Goal: Task Accomplishment & Management: Use online tool/utility

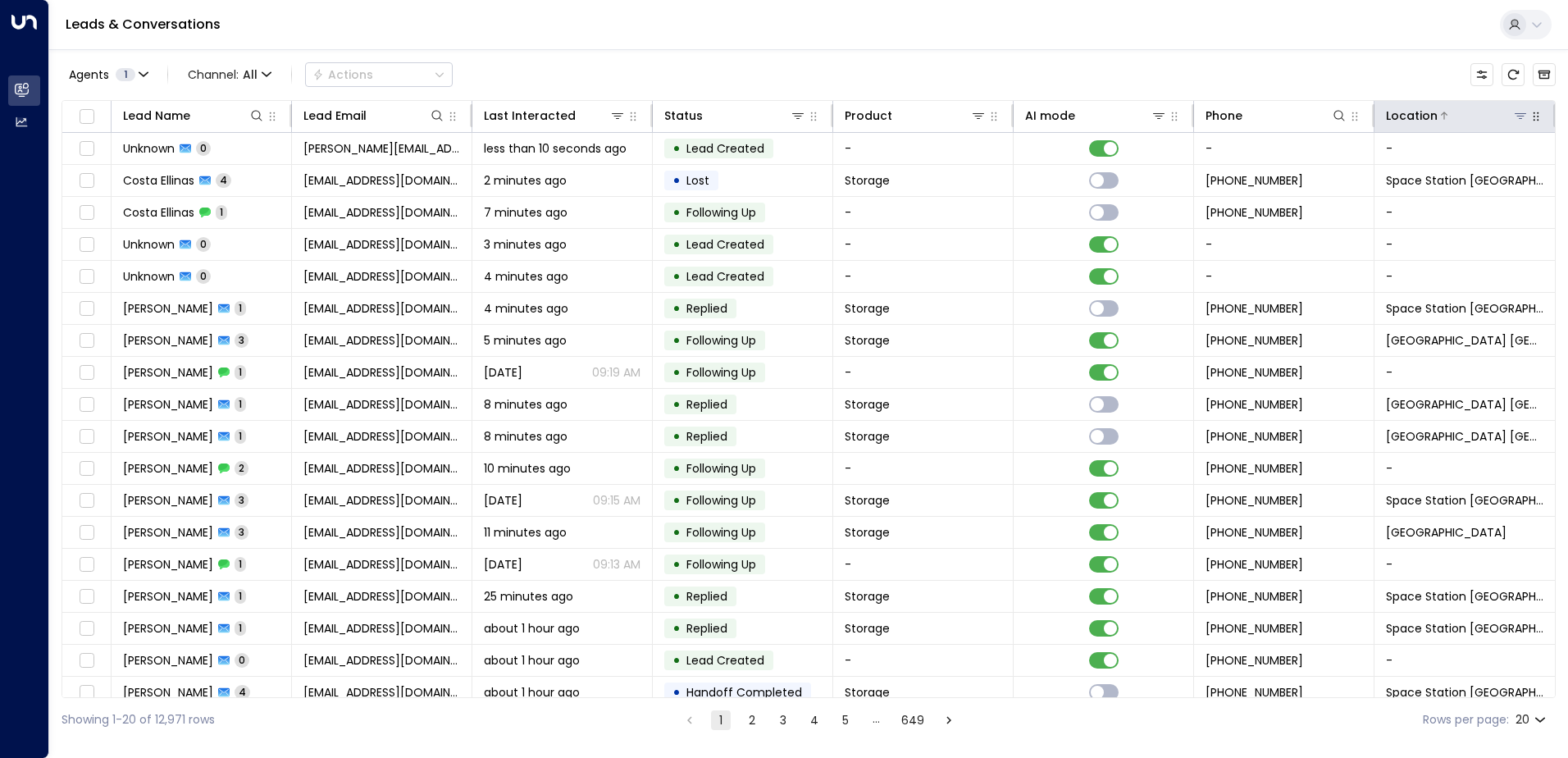
click at [1519, 118] on icon at bounding box center [1521, 116] width 13 height 13
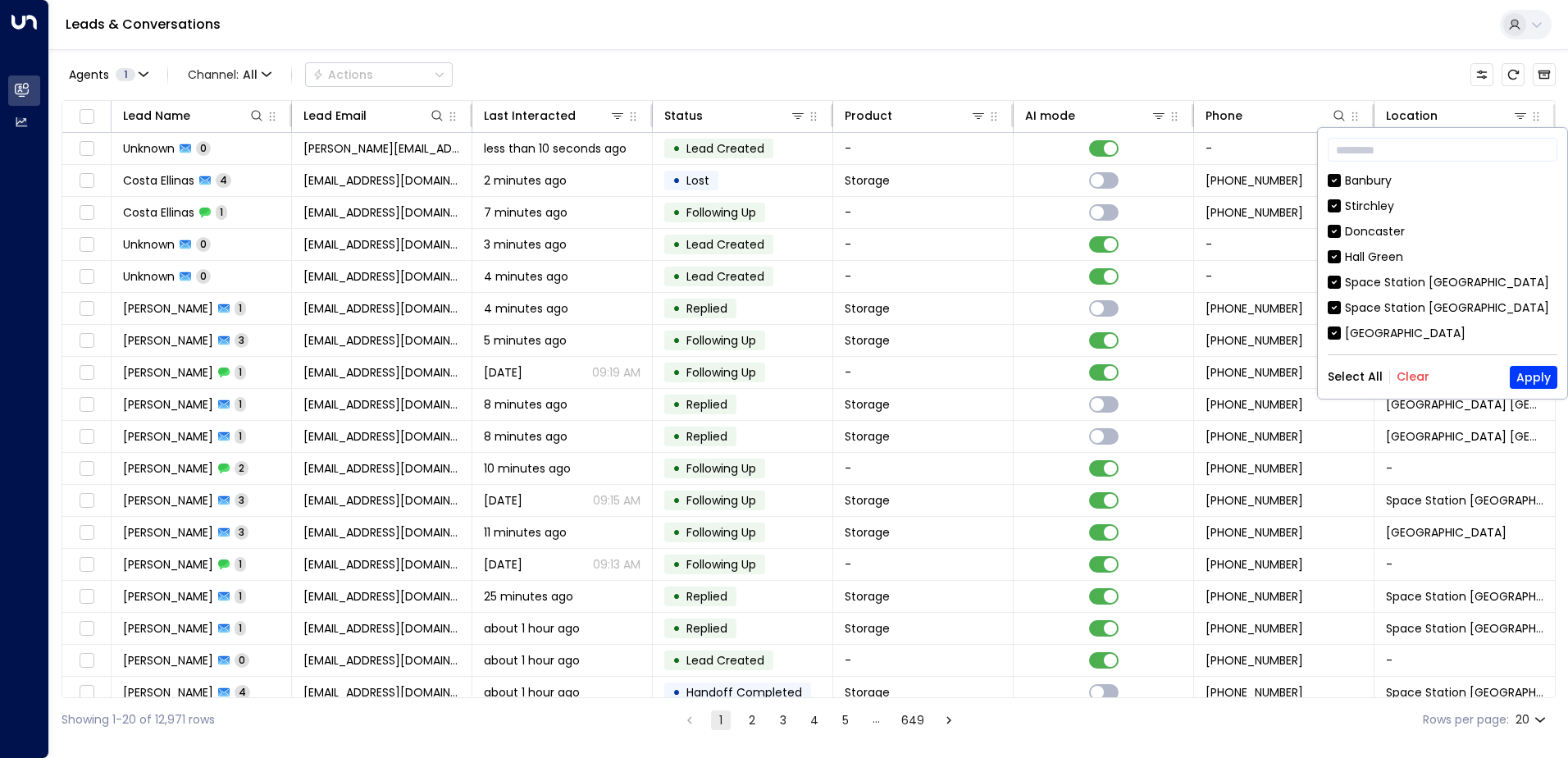
click at [1410, 376] on button "Clear" at bounding box center [1413, 376] width 33 height 13
click at [1428, 287] on div "Space Station [GEOGRAPHIC_DATA]" at bounding box center [1447, 282] width 204 height 17
click at [1518, 369] on button "Apply" at bounding box center [1534, 376] width 48 height 23
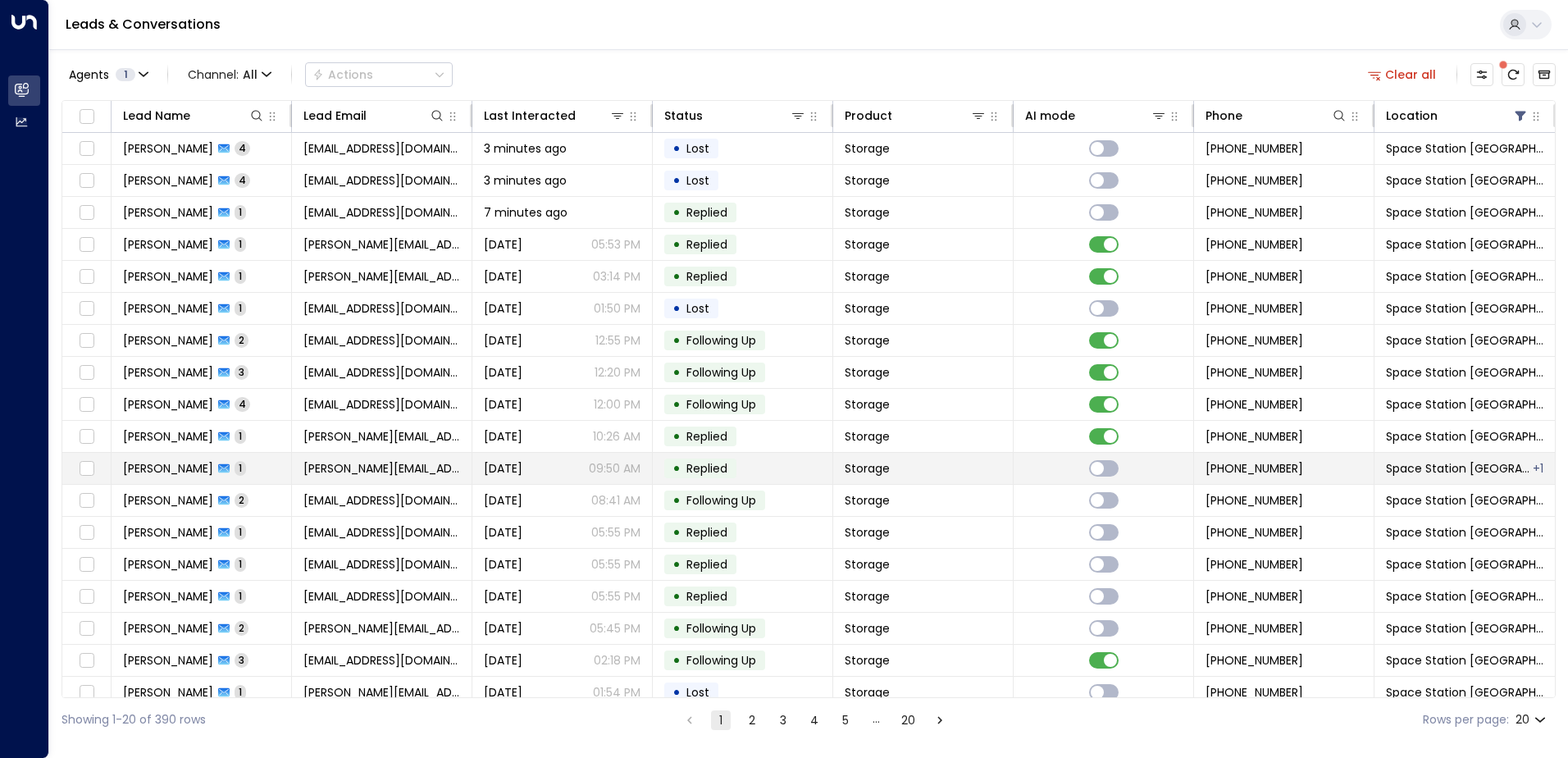
scroll to position [81, 0]
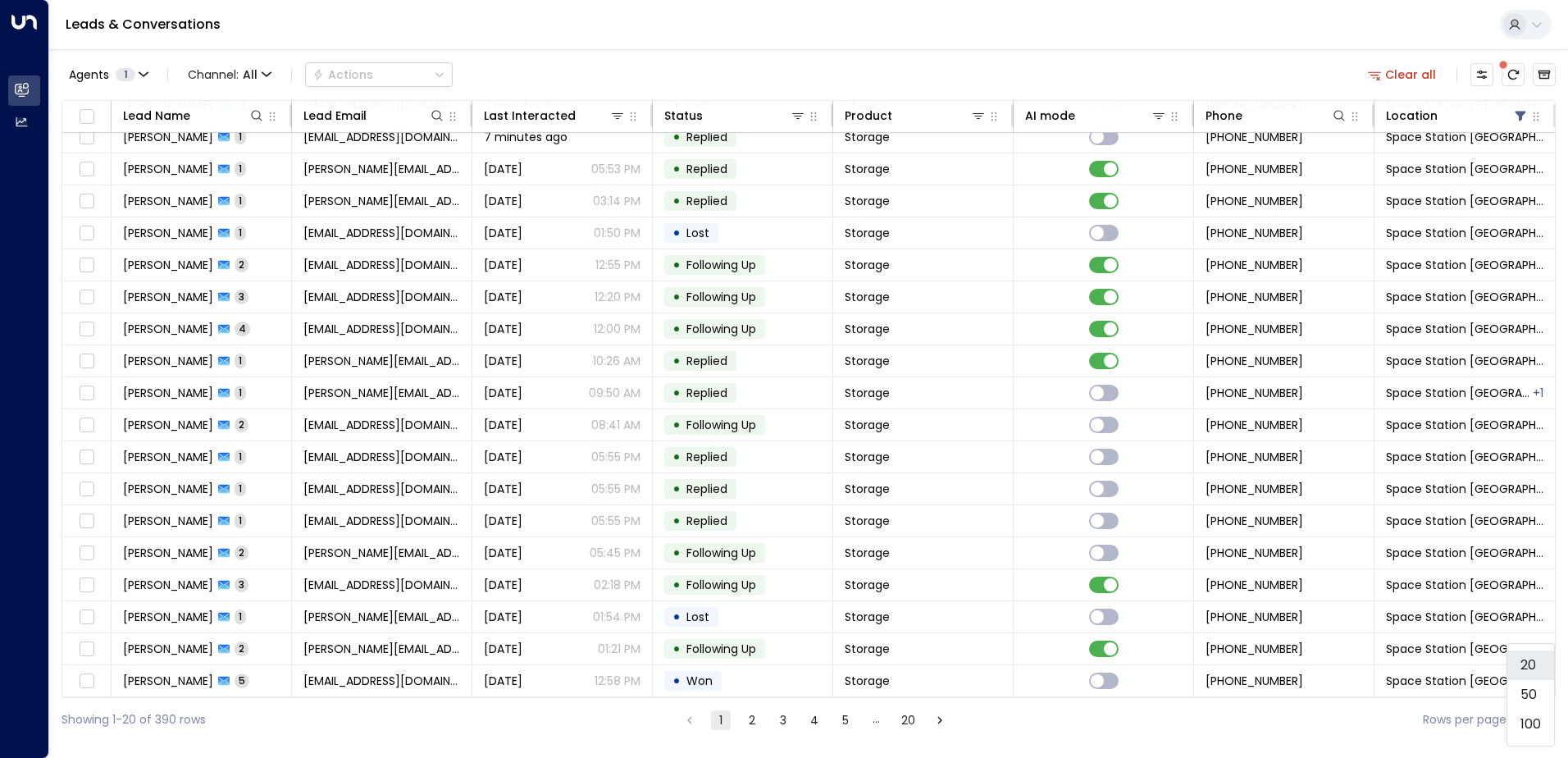
click at [1546, 719] on body "Overview Leads & Conversations Leads & Conversations Analytics Analytics Leads …" at bounding box center [784, 371] width 1568 height 741
click at [1519, 695] on li "50" at bounding box center [1531, 694] width 47 height 29
type input "**"
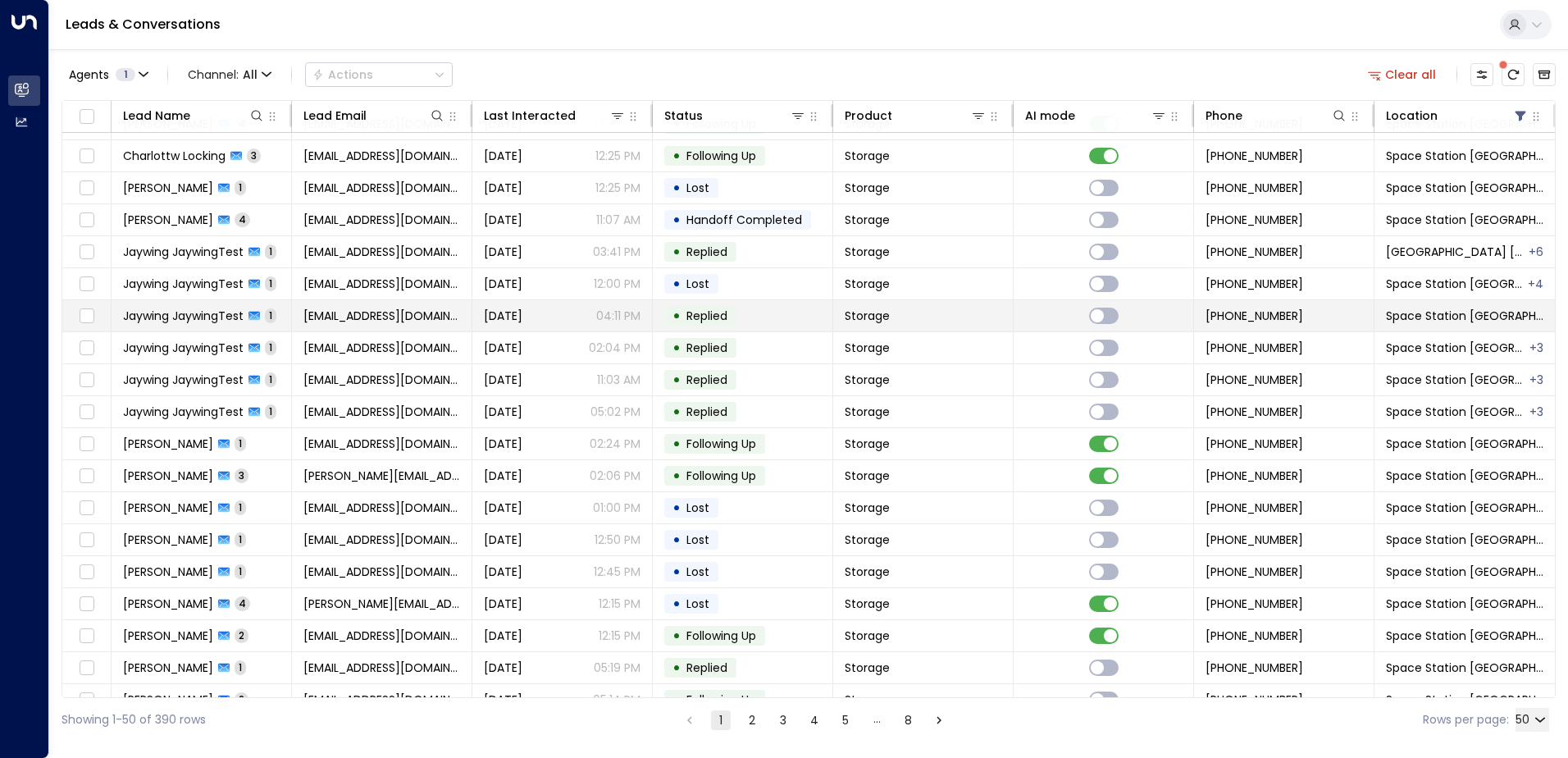
scroll to position [1040, 0]
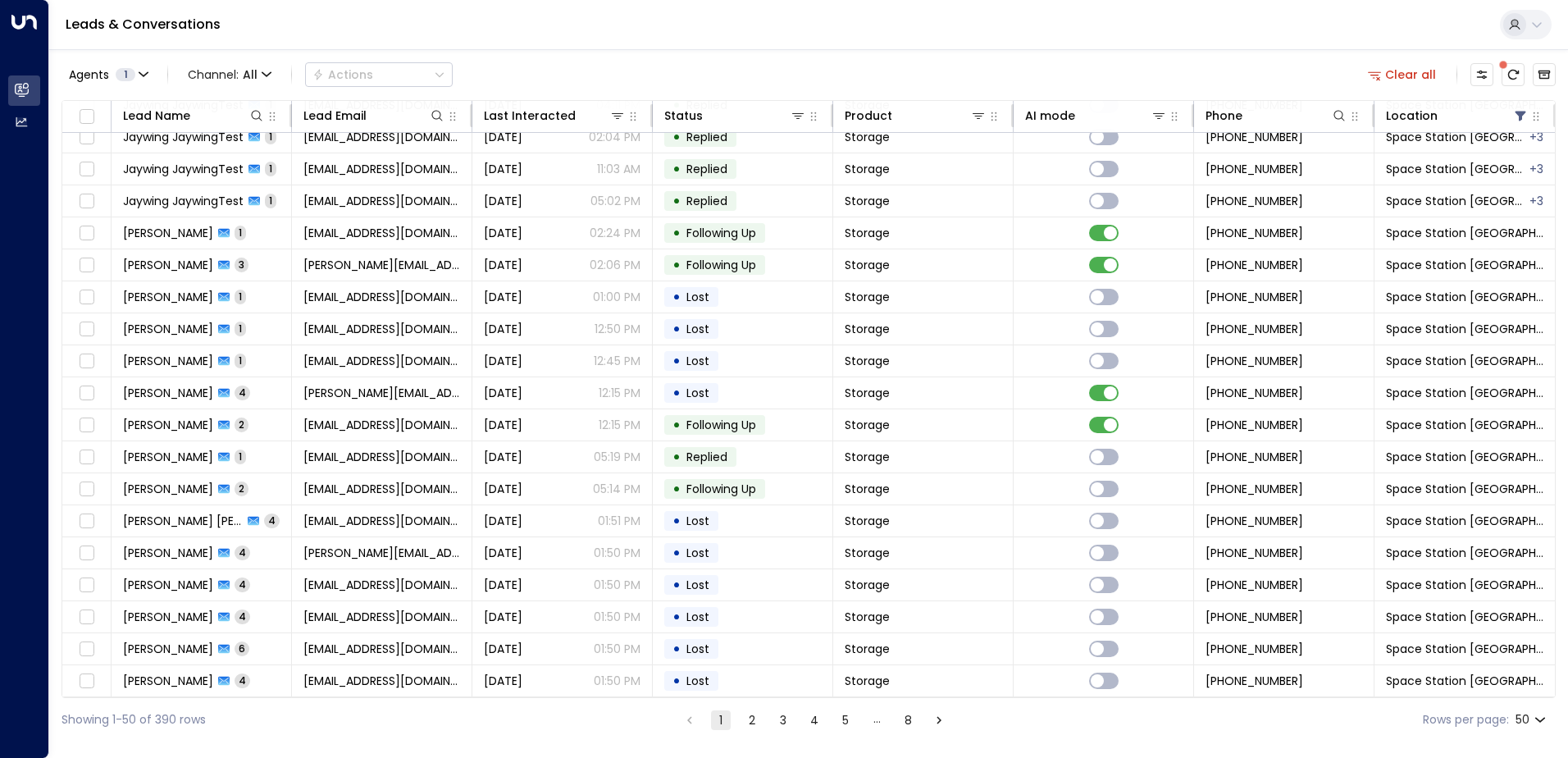
click at [938, 721] on icon "Go to next page" at bounding box center [939, 719] width 5 height 8
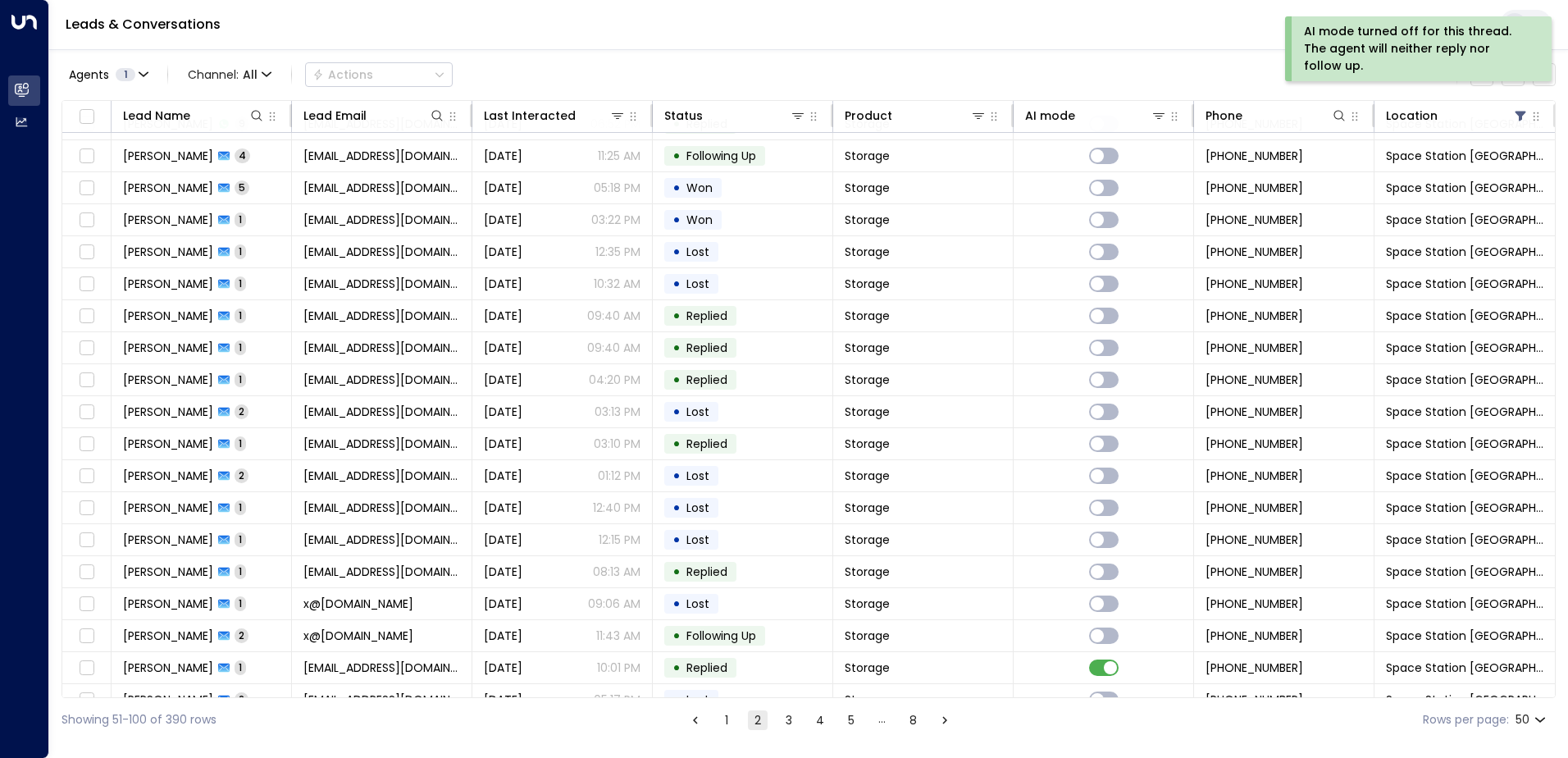
scroll to position [1040, 0]
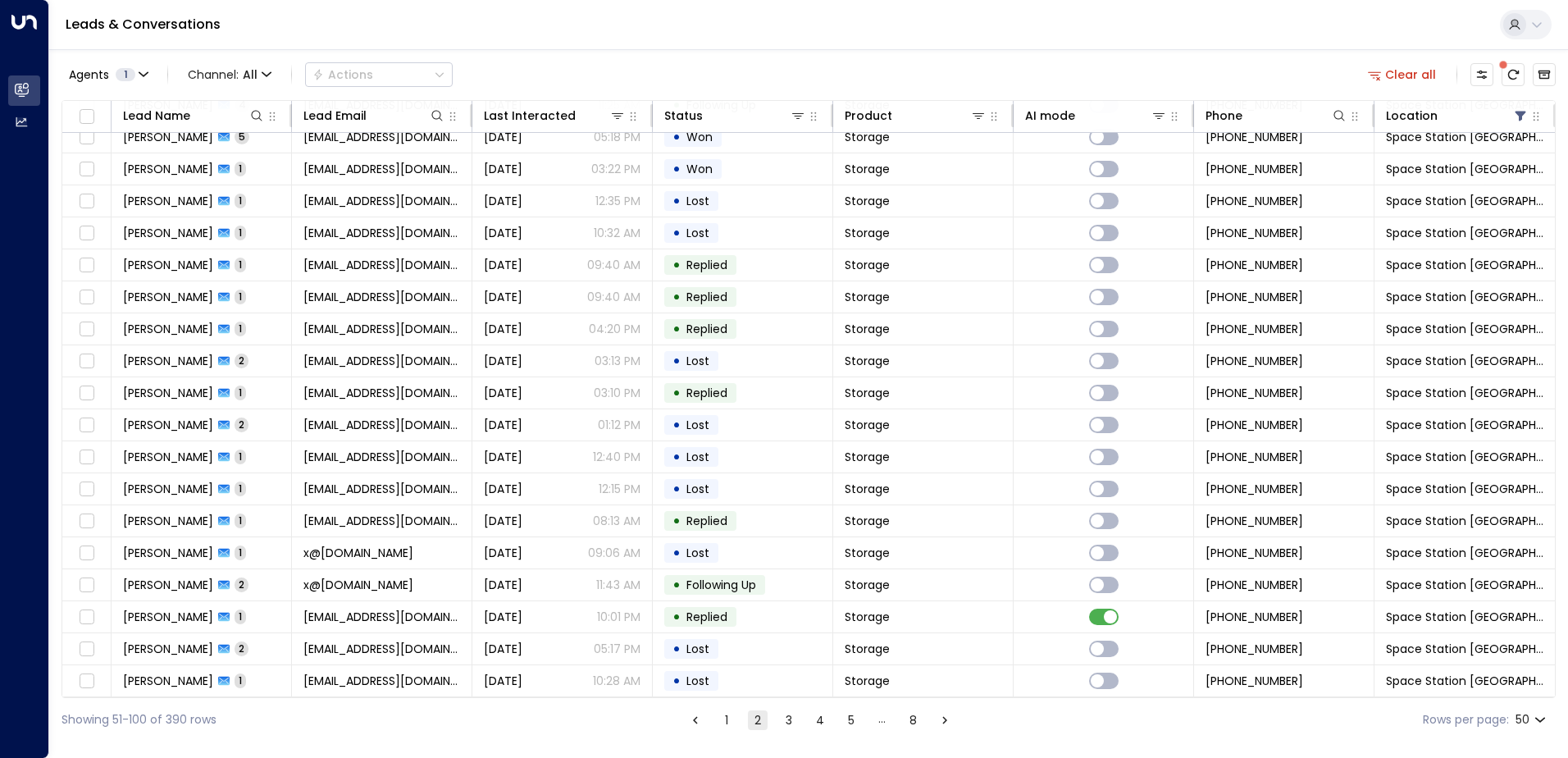
click at [944, 719] on icon "Go to next page" at bounding box center [944, 719] width 5 height 8
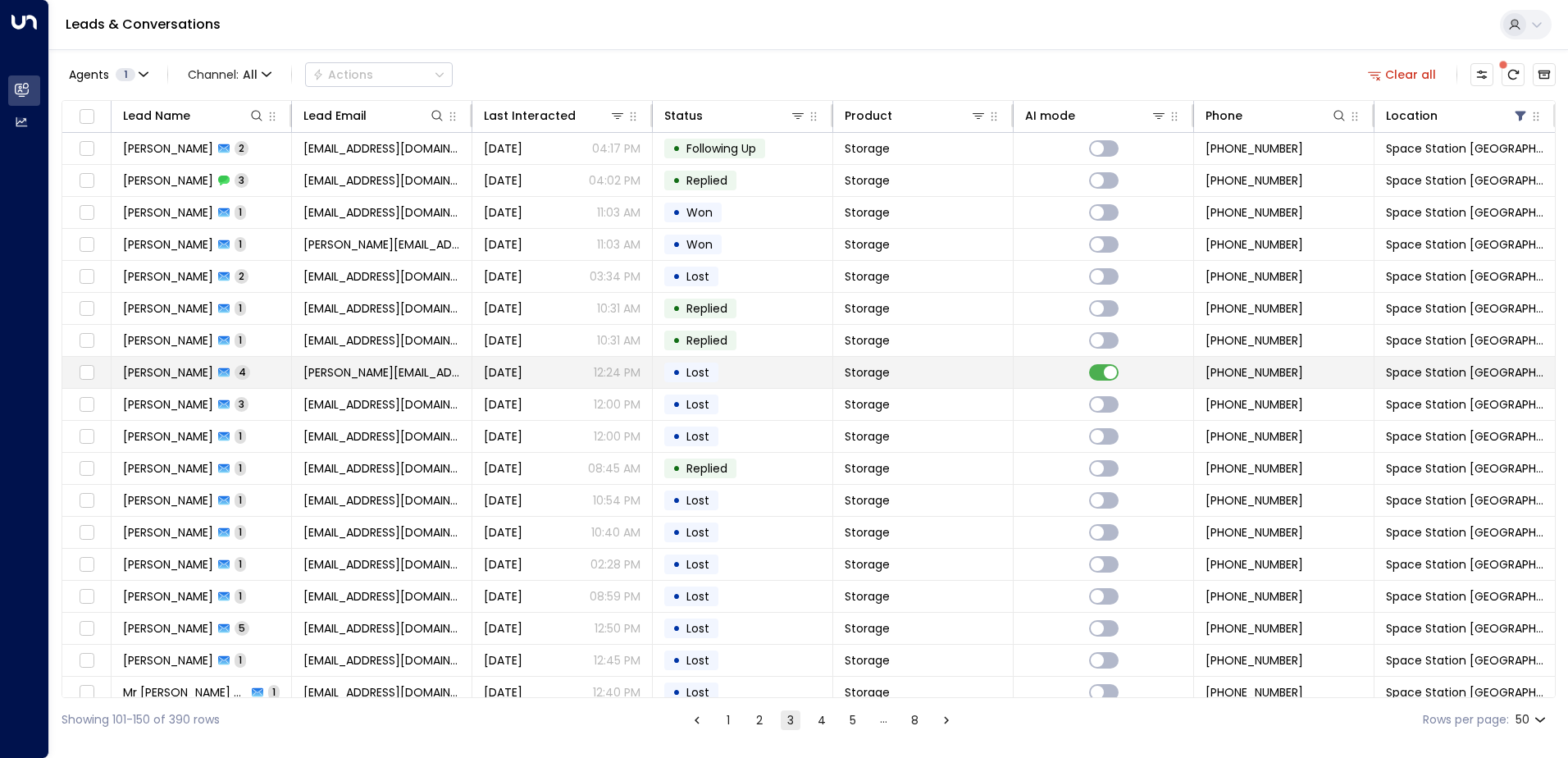
click at [1115, 374] on td at bounding box center [1103, 372] width 181 height 31
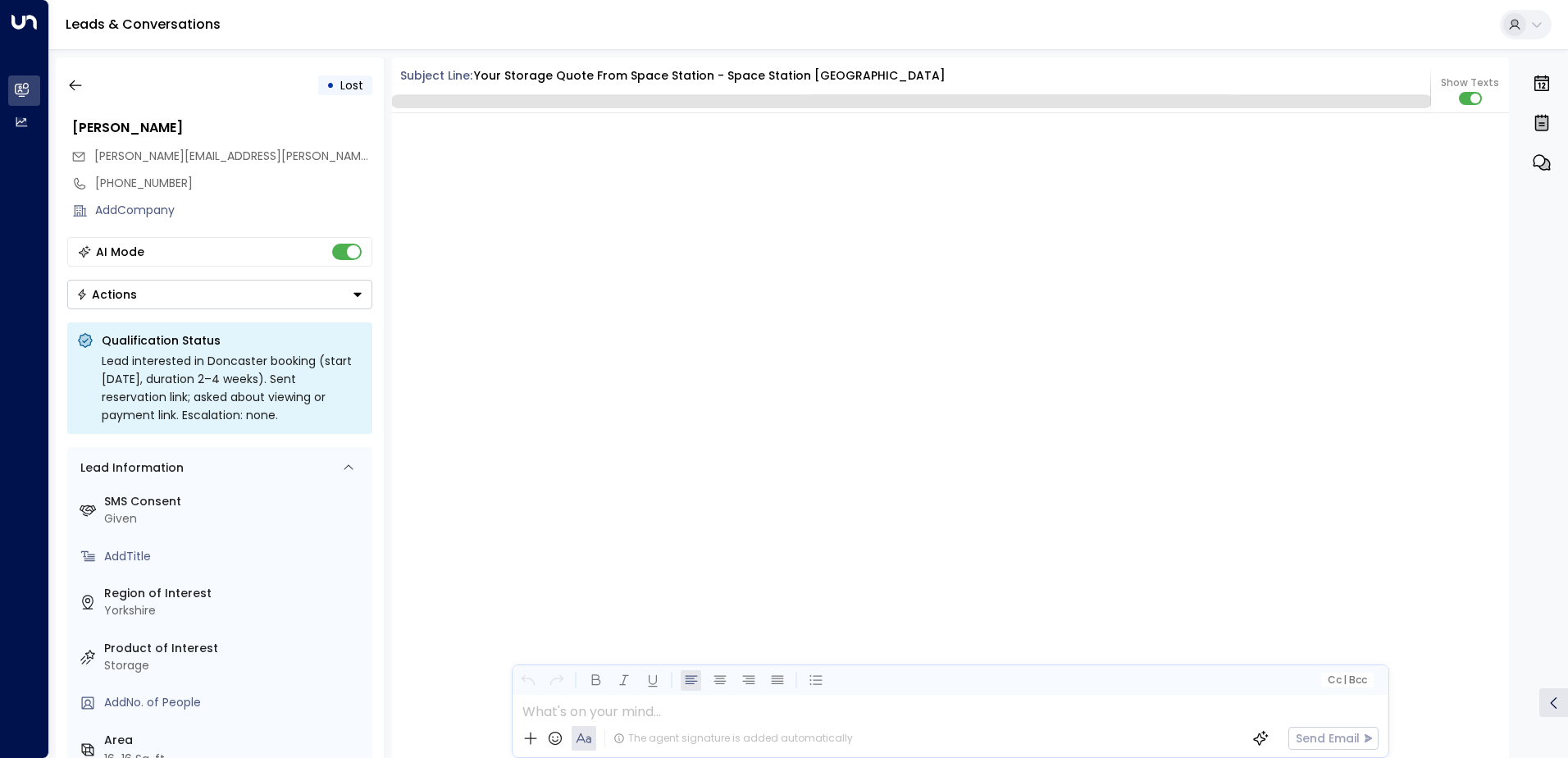
scroll to position [3352, 0]
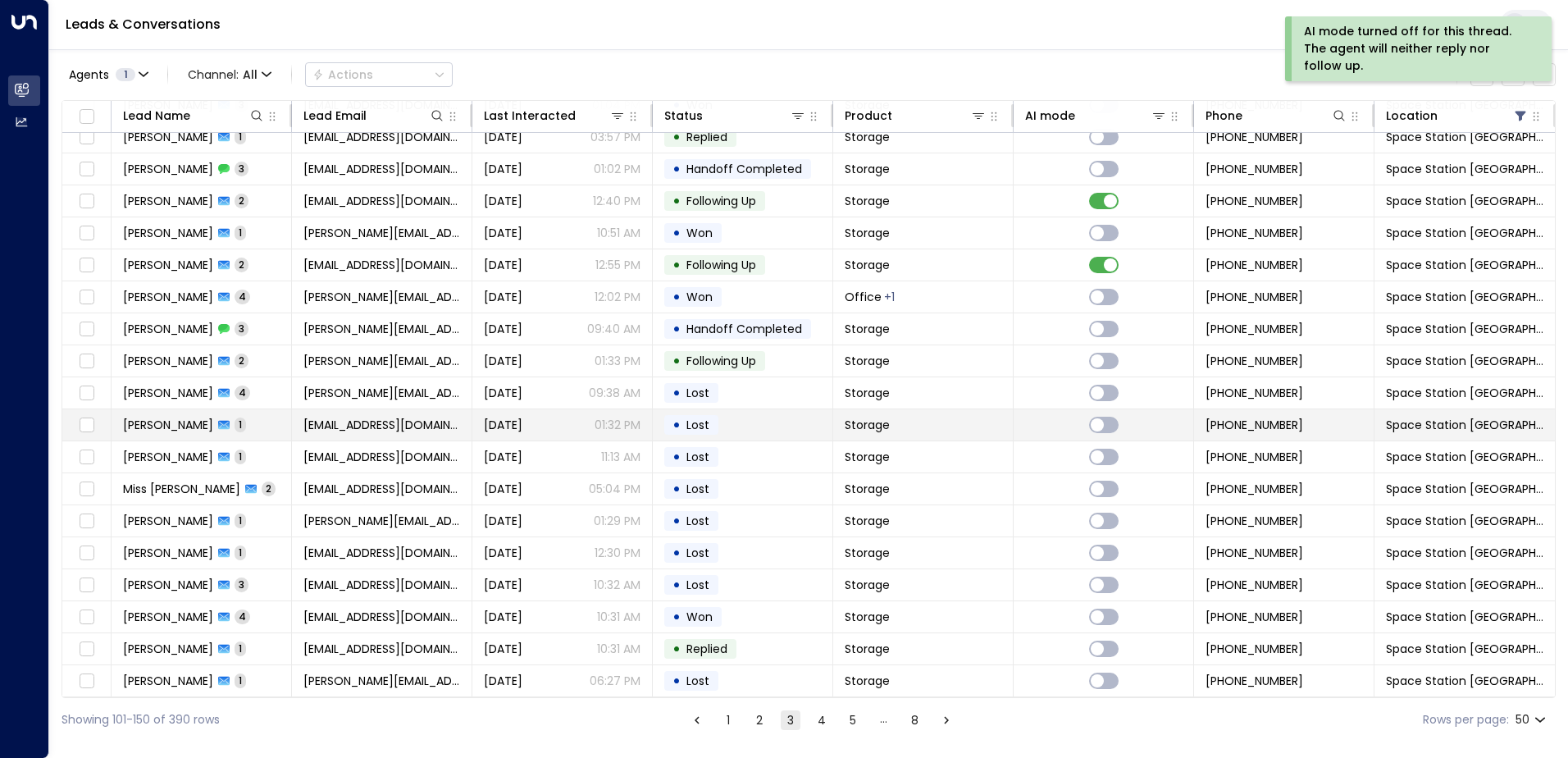
scroll to position [1040, 0]
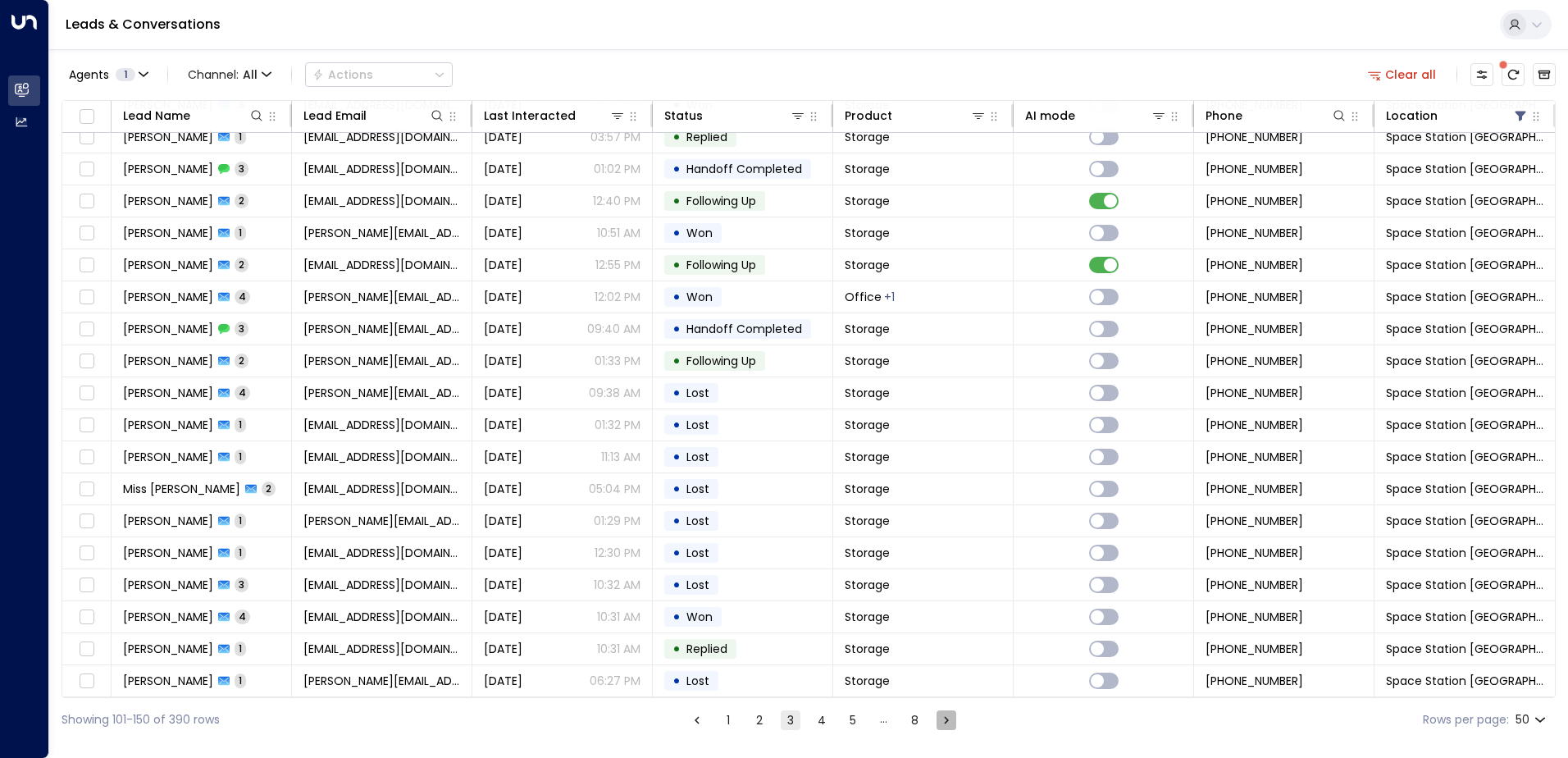
click at [947, 721] on icon "Go to next page" at bounding box center [946, 720] width 15 height 15
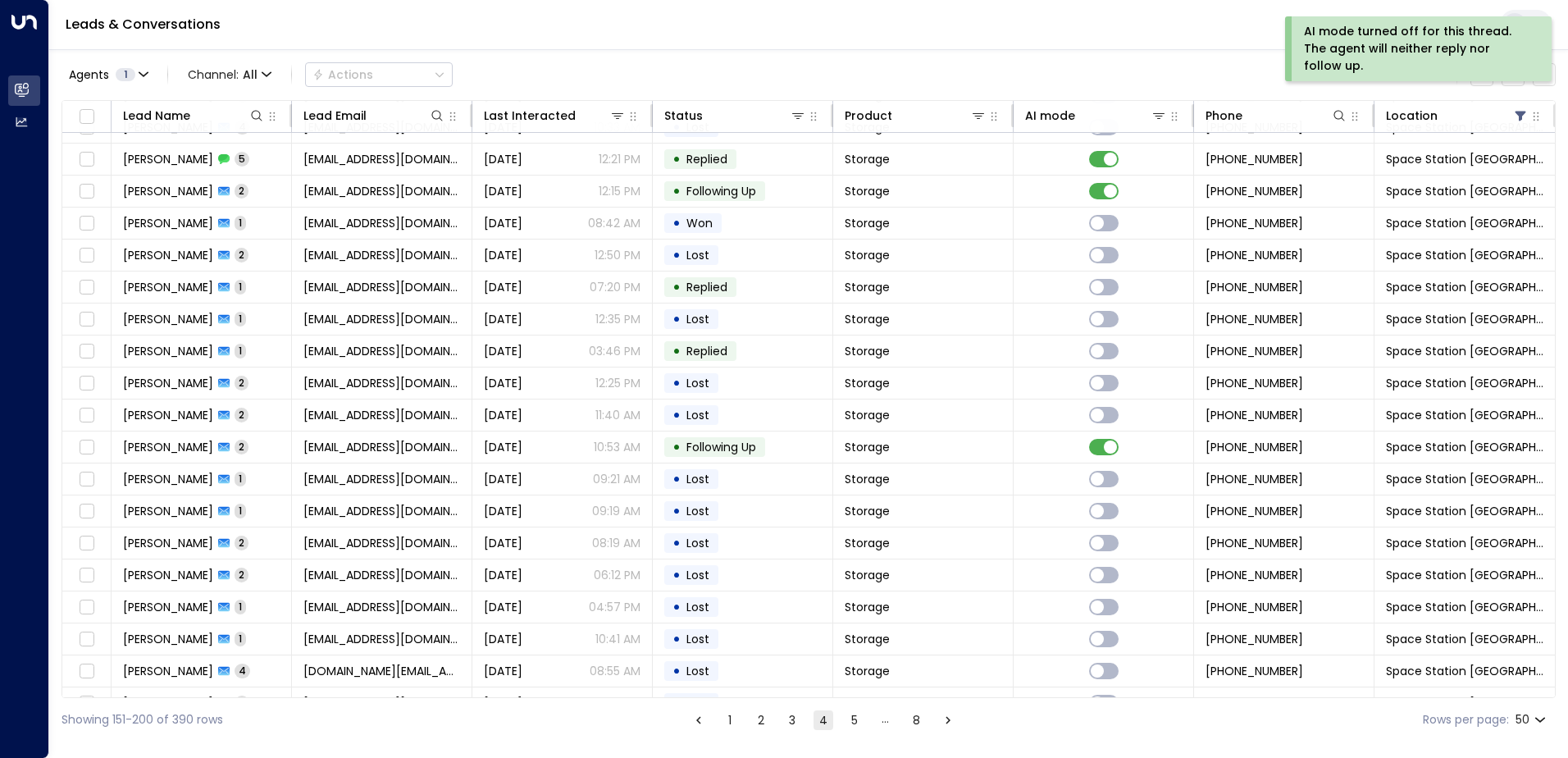
scroll to position [1040, 0]
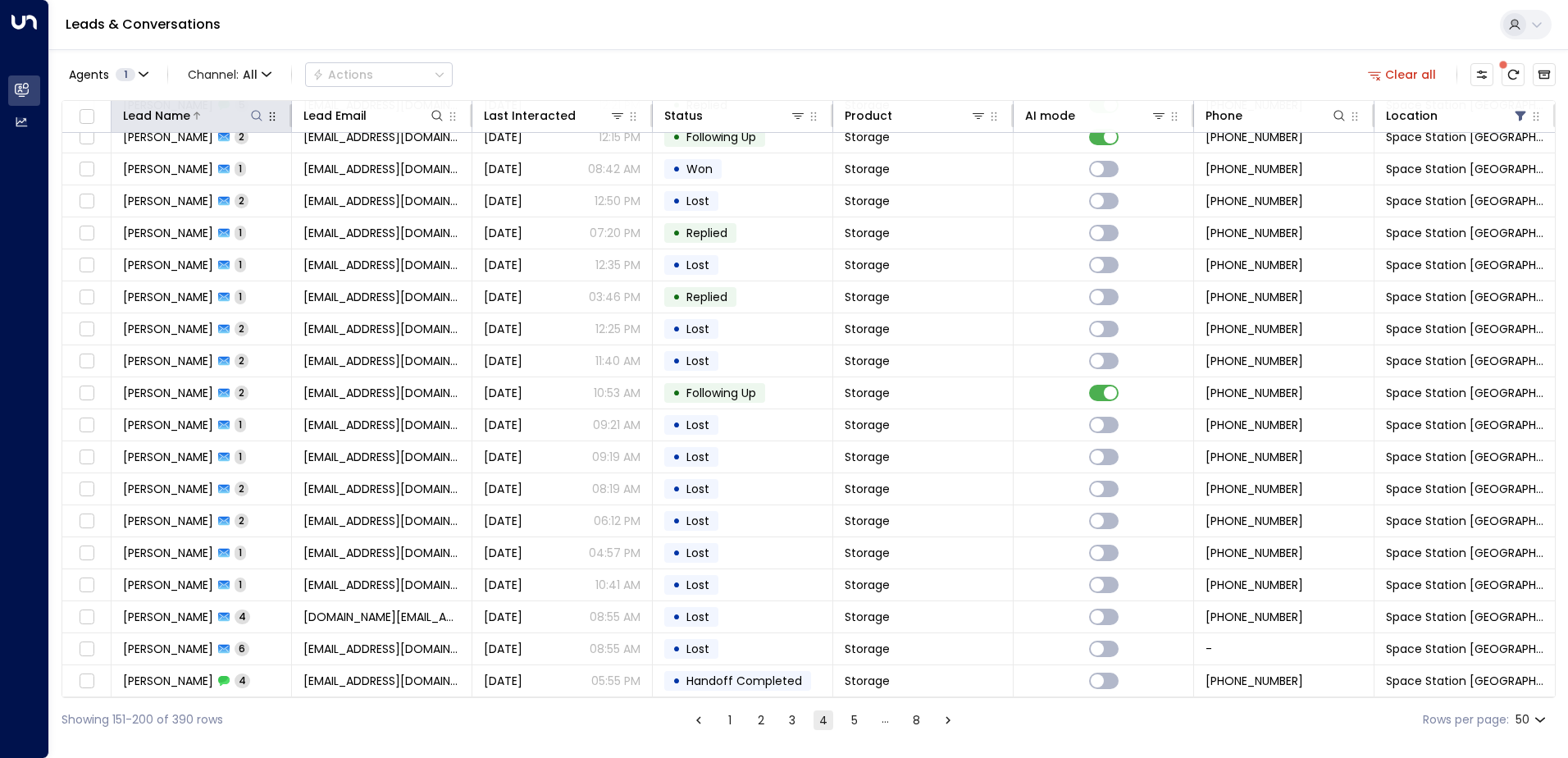
click at [255, 115] on icon at bounding box center [257, 116] width 13 height 13
click at [274, 178] on input "text" at bounding box center [255, 175] width 226 height 30
type input "*********"
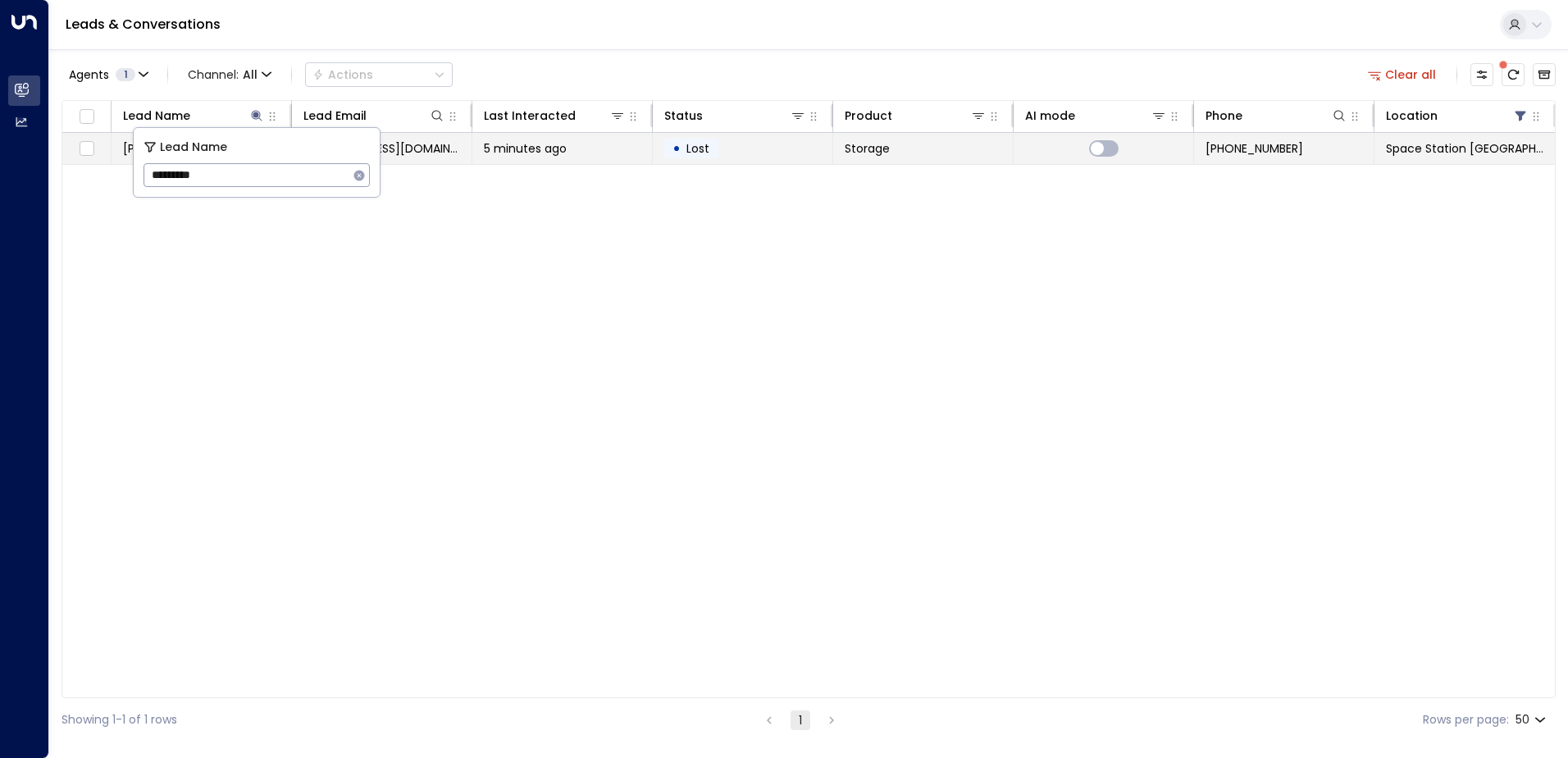
click at [560, 151] on span "5 minutes ago" at bounding box center [525, 149] width 83 height 17
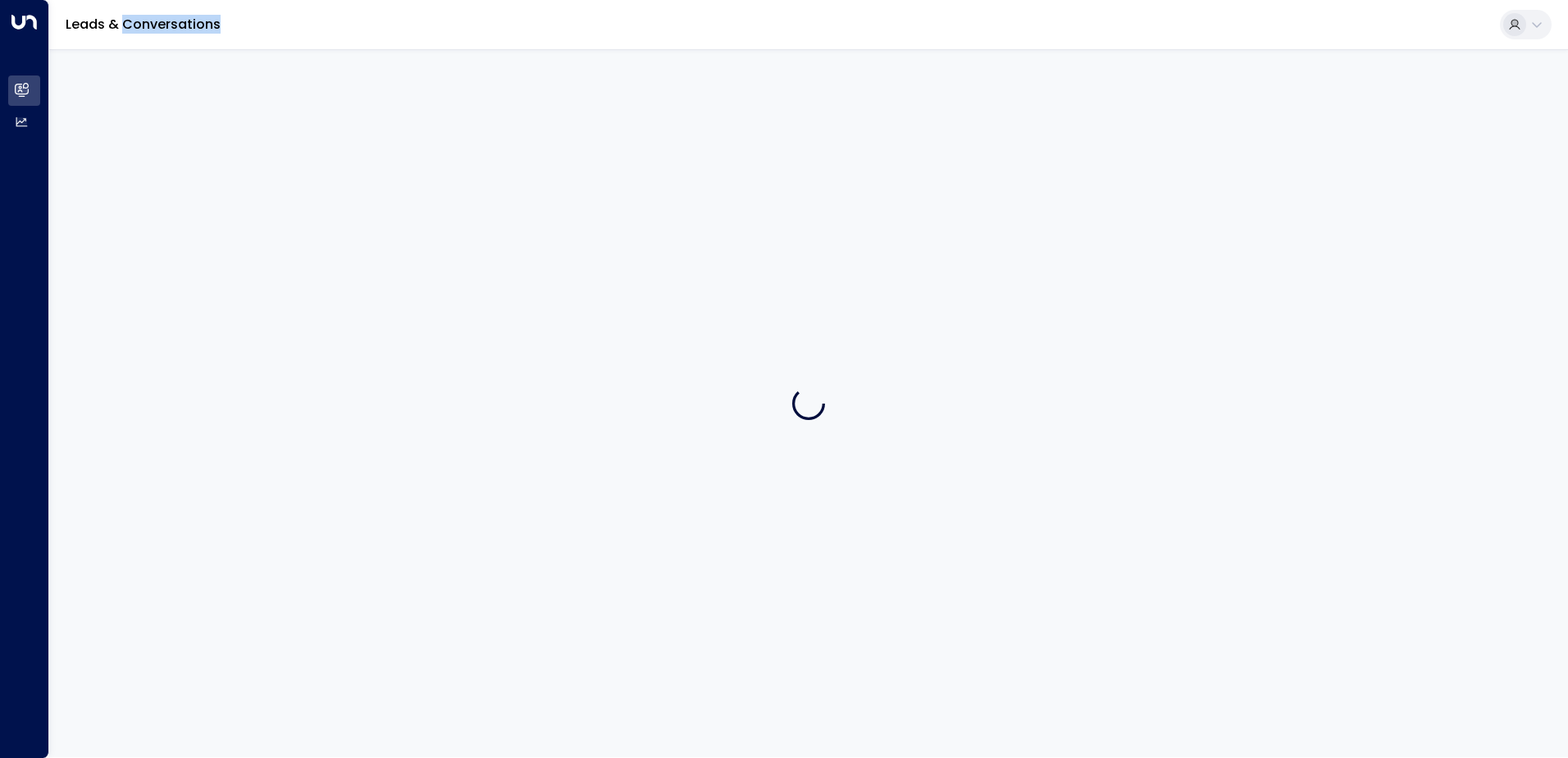
click at [560, 151] on div at bounding box center [808, 403] width 1518 height 708
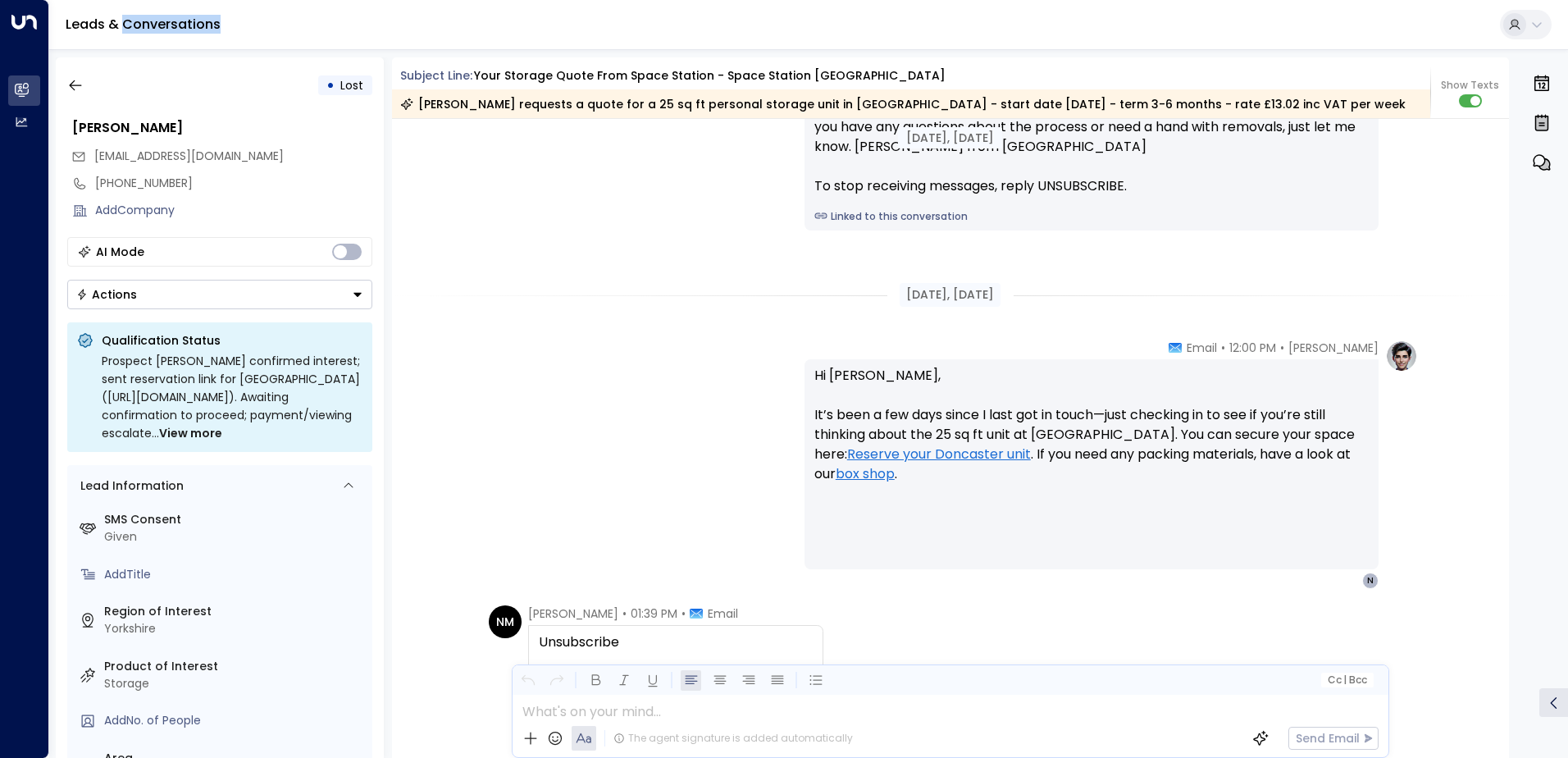
scroll to position [2029, 0]
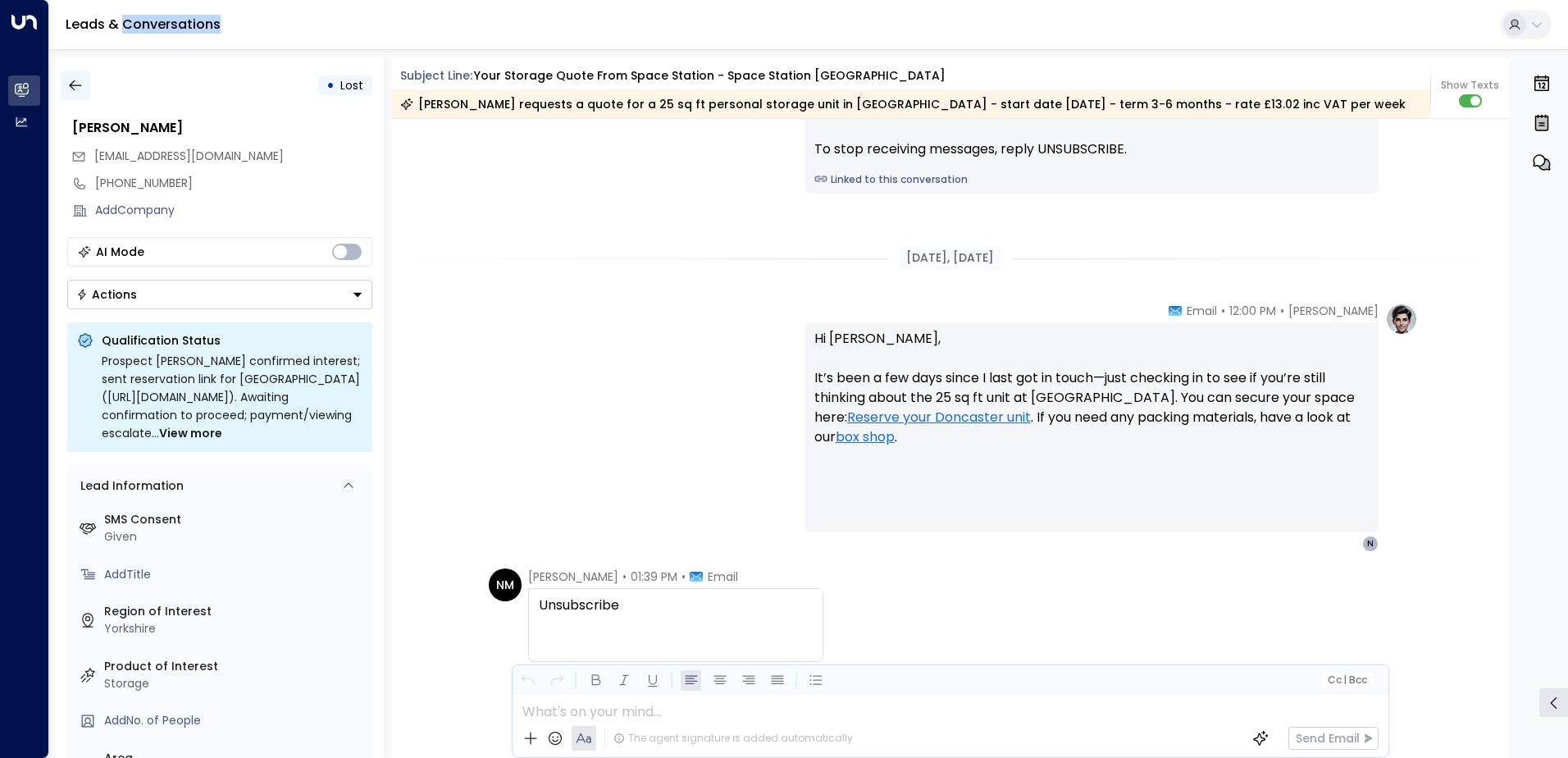
click at [61, 82] on button "button" at bounding box center [75, 85] width 29 height 29
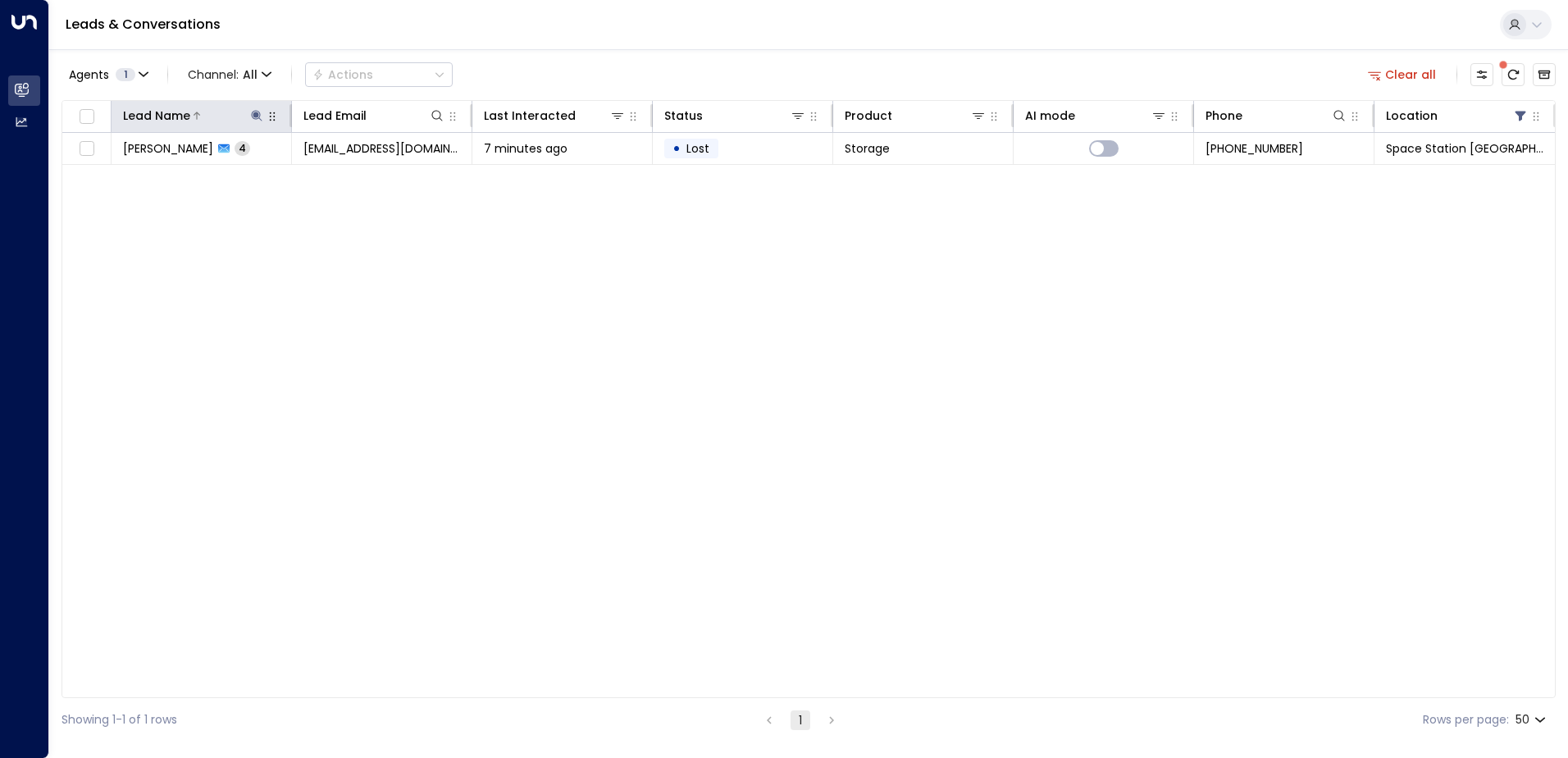
click at [259, 119] on icon at bounding box center [257, 116] width 13 height 13
type input "*"
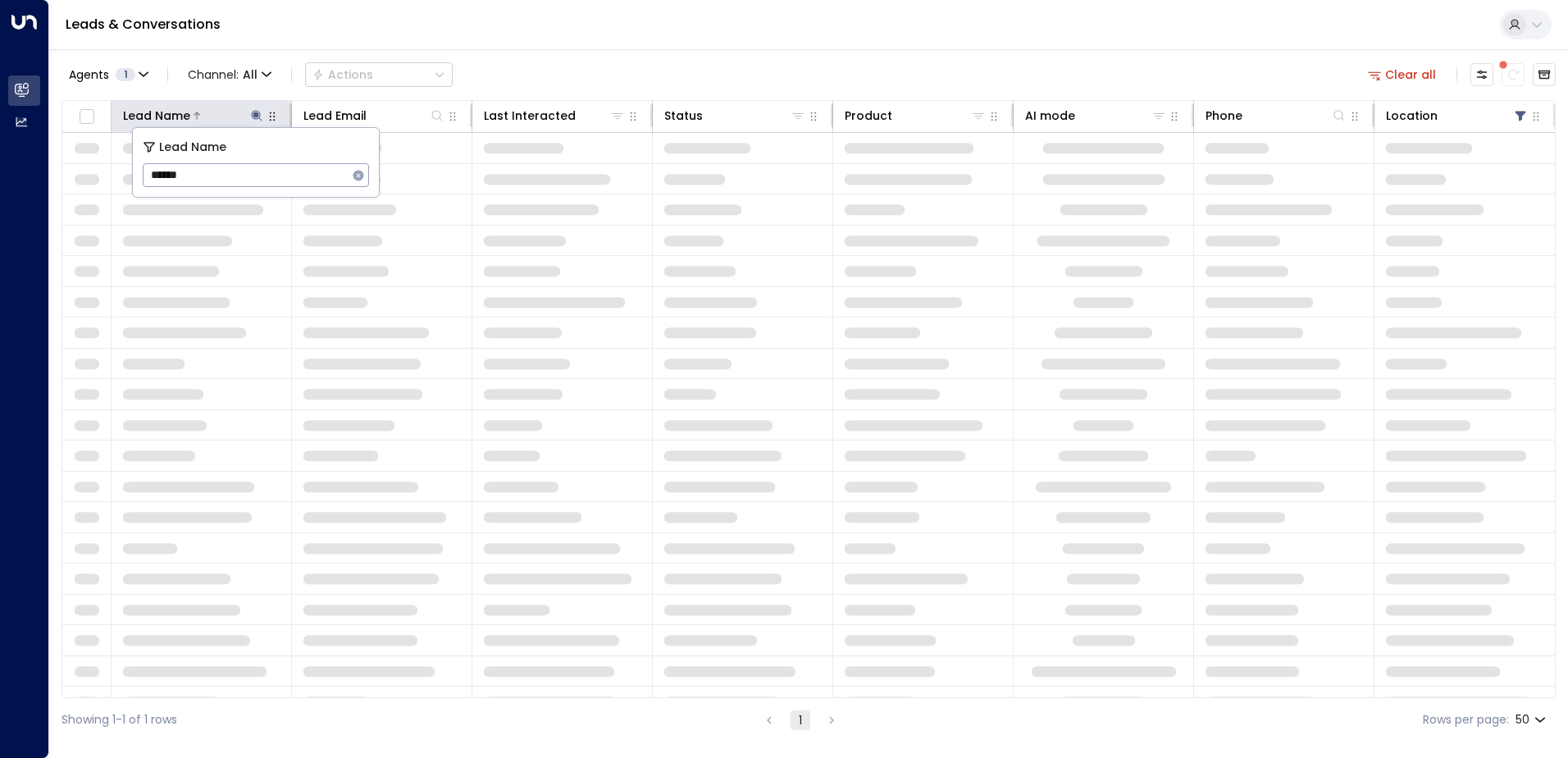
type input "******"
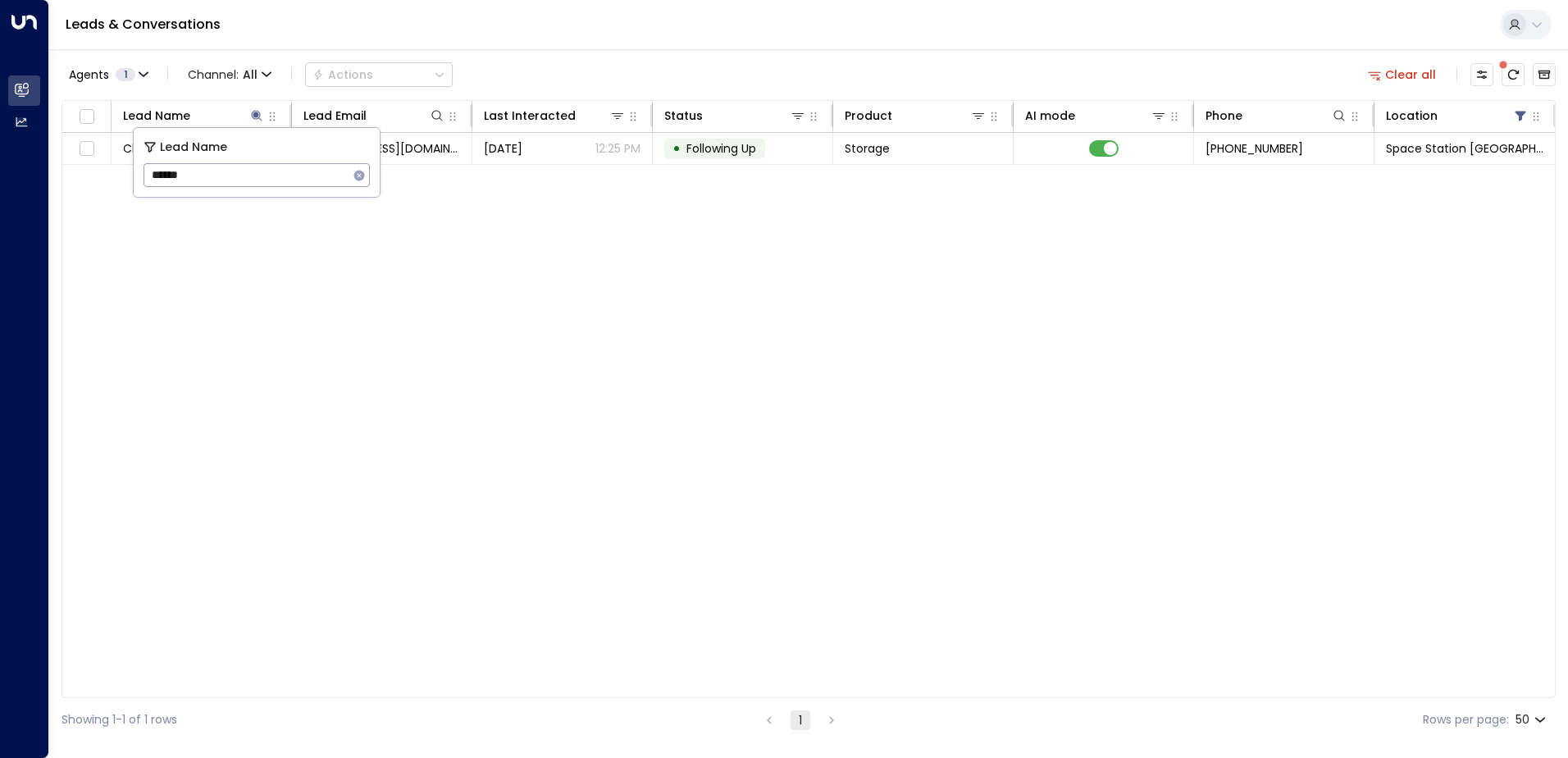
click at [250, 361] on div "Lead Name Lead Email Last Interacted Status Product AI mode Phone Location Char…" at bounding box center [808, 398] width 1494 height 597
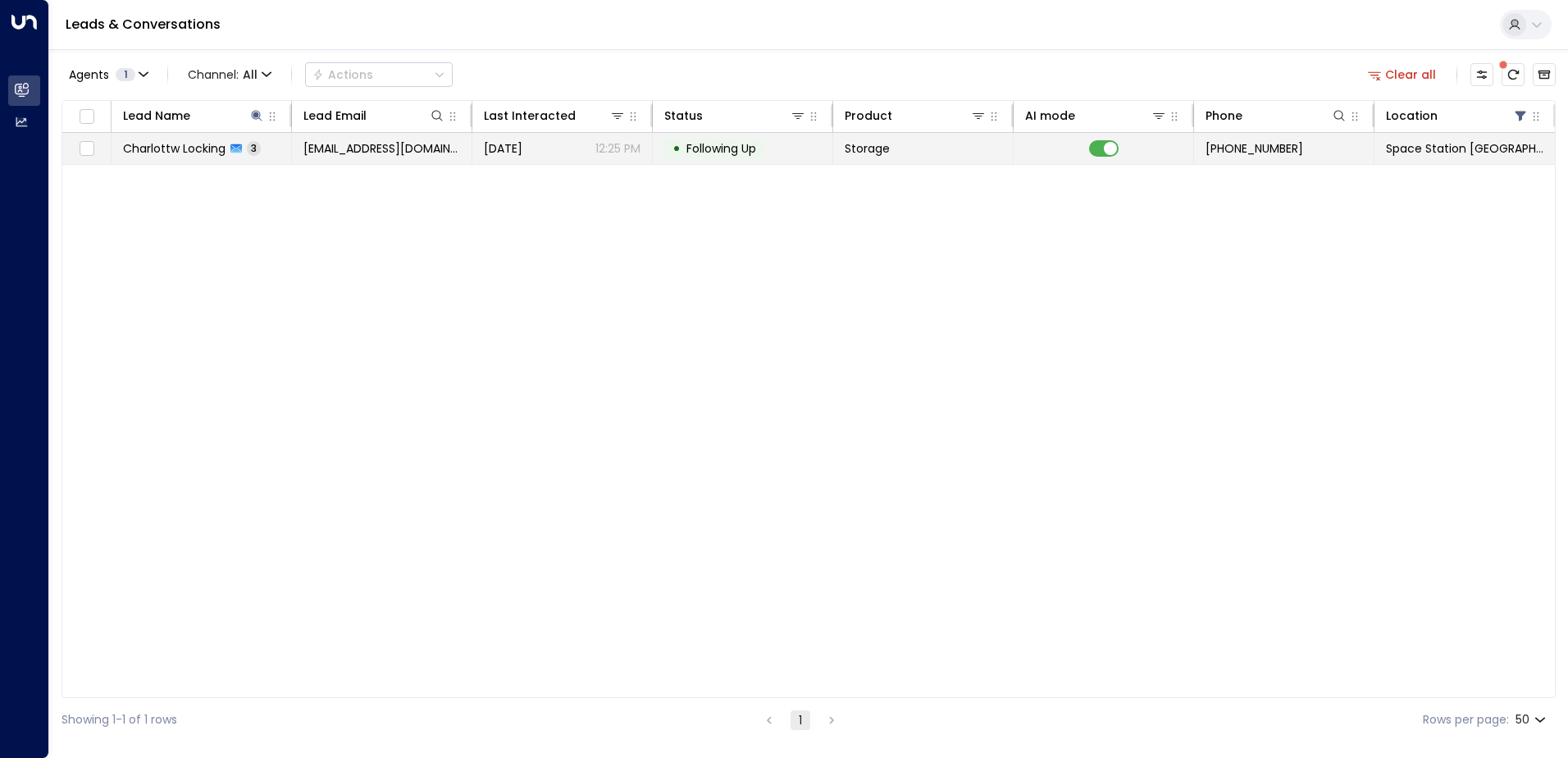
click at [182, 154] on span "Charlottw Locking" at bounding box center [174, 149] width 103 height 17
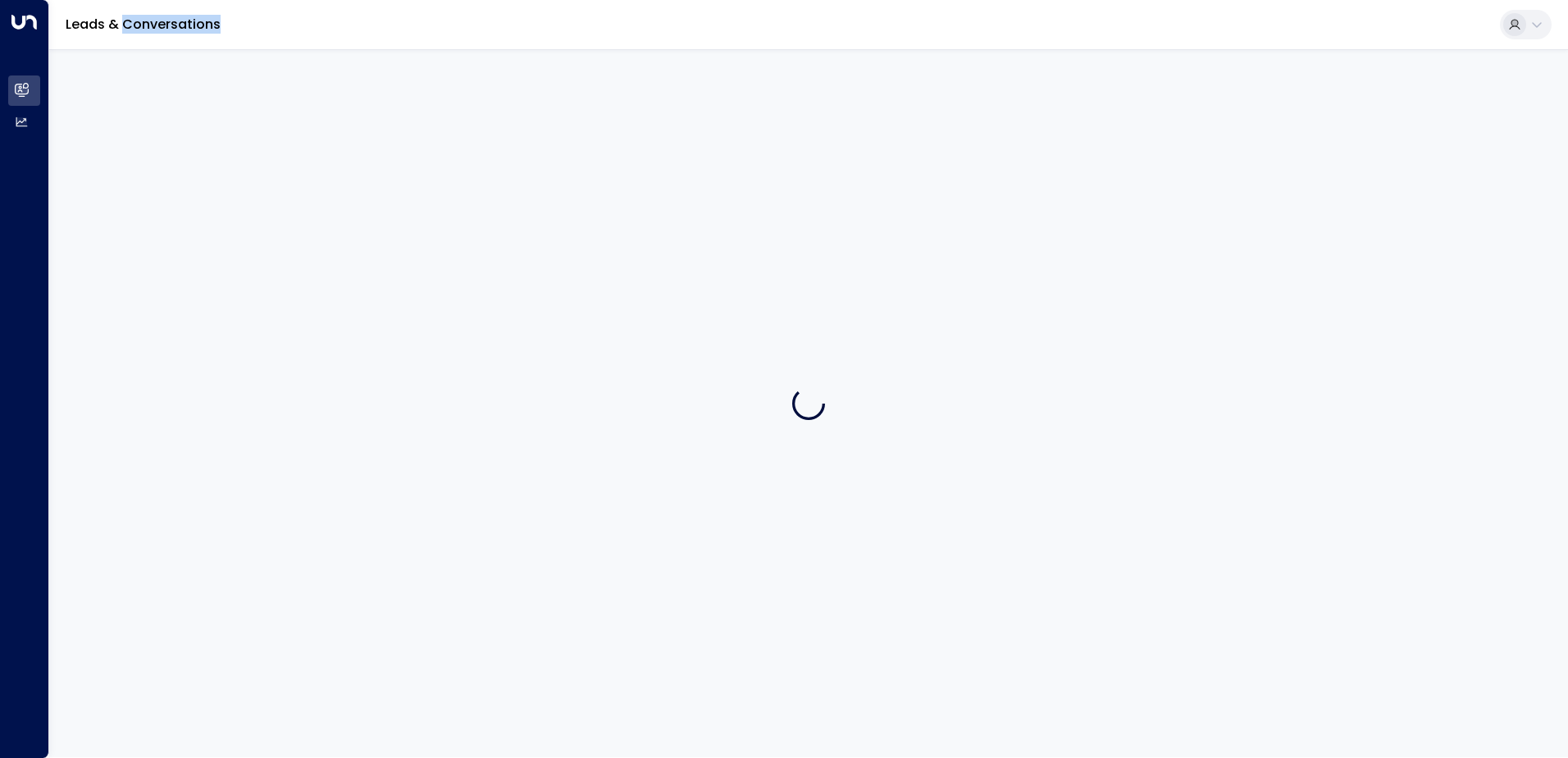
click at [182, 154] on div at bounding box center [808, 403] width 1518 height 708
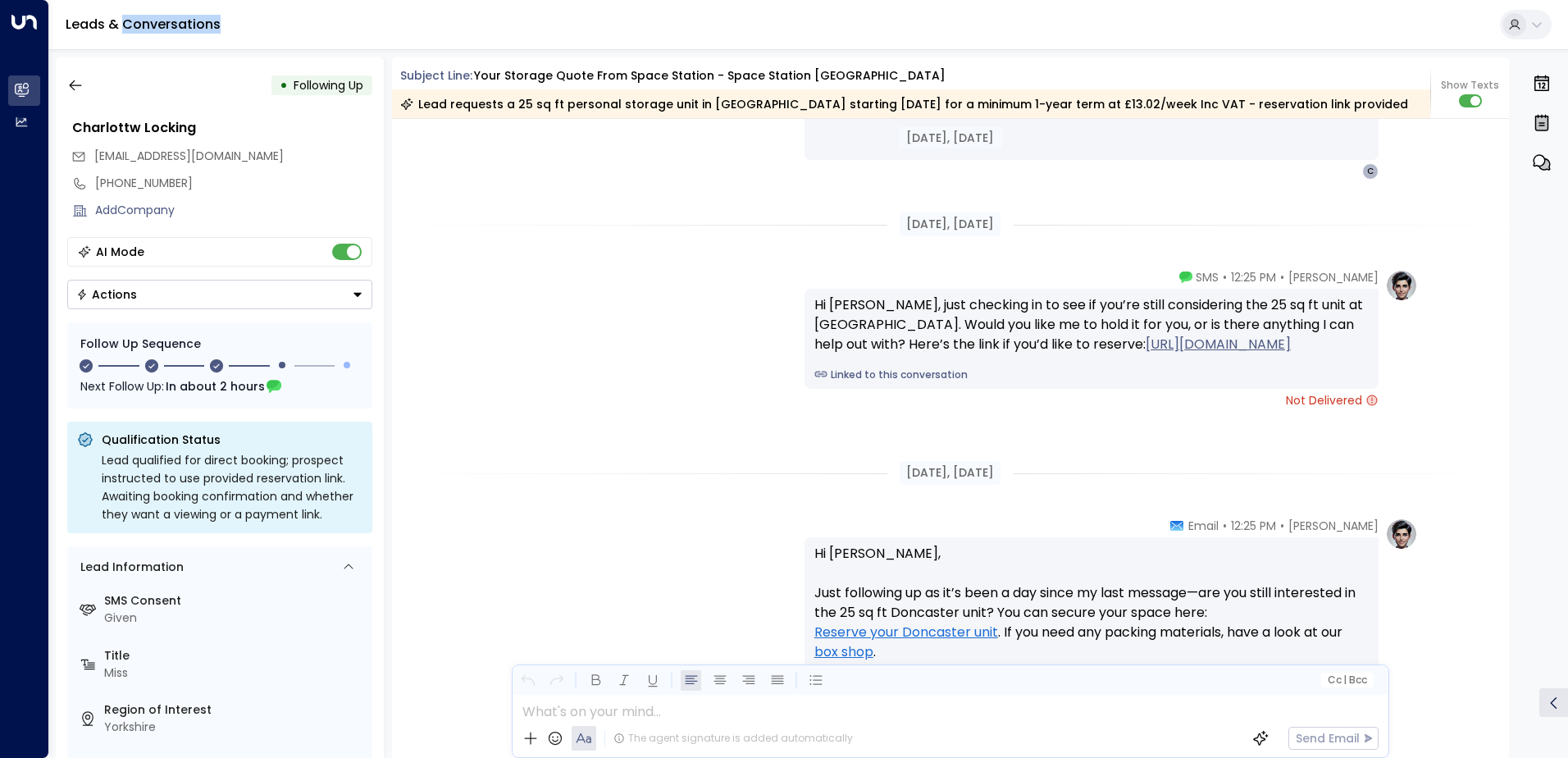
scroll to position [1966, 0]
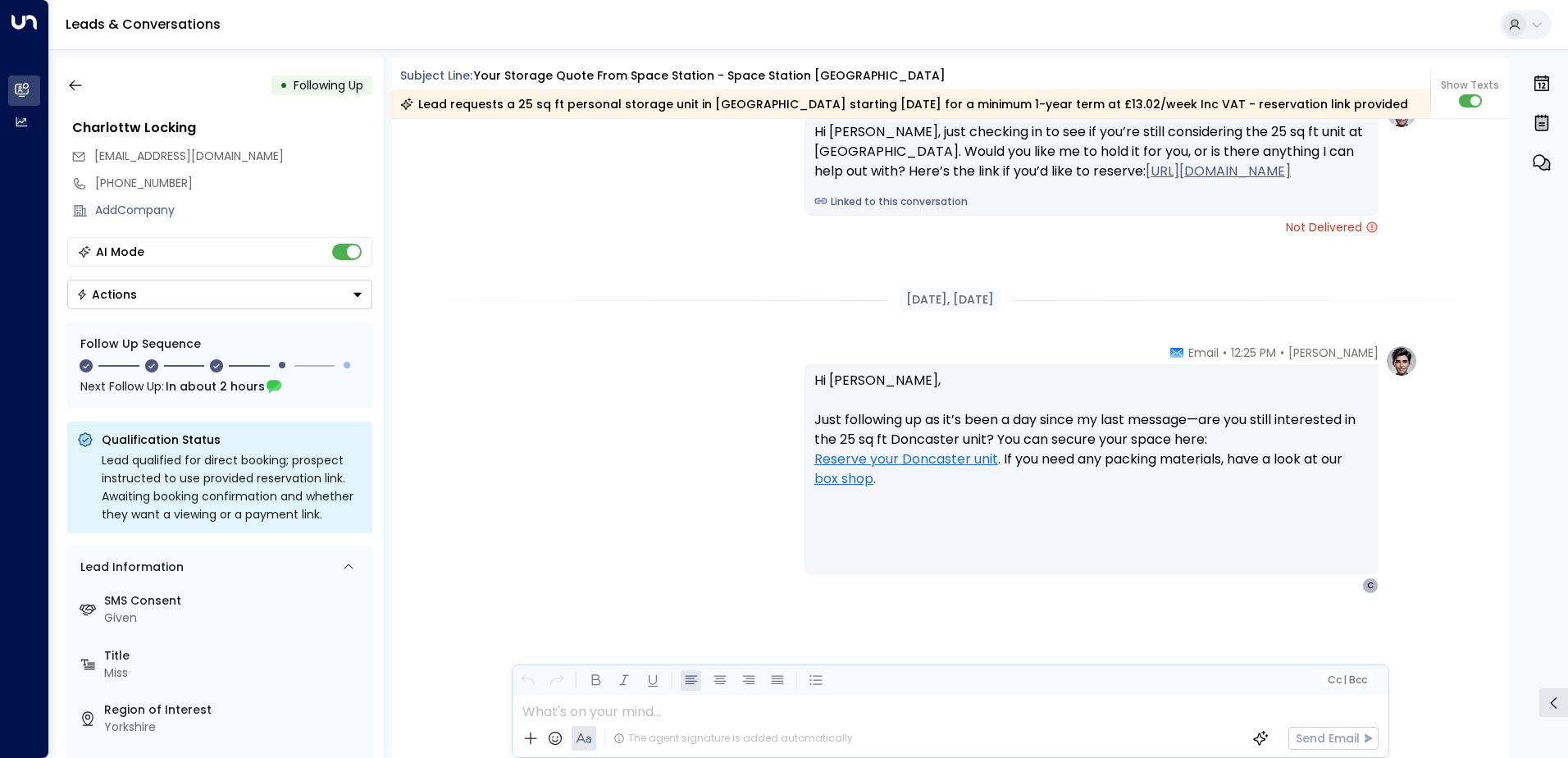
click at [575, 409] on div "[PERSON_NAME] • 12:25 PM • Email Hi [PERSON_NAME], Just following up as it’s be…" at bounding box center [950, 469] width 935 height 250
